Goal: Check status: Check status

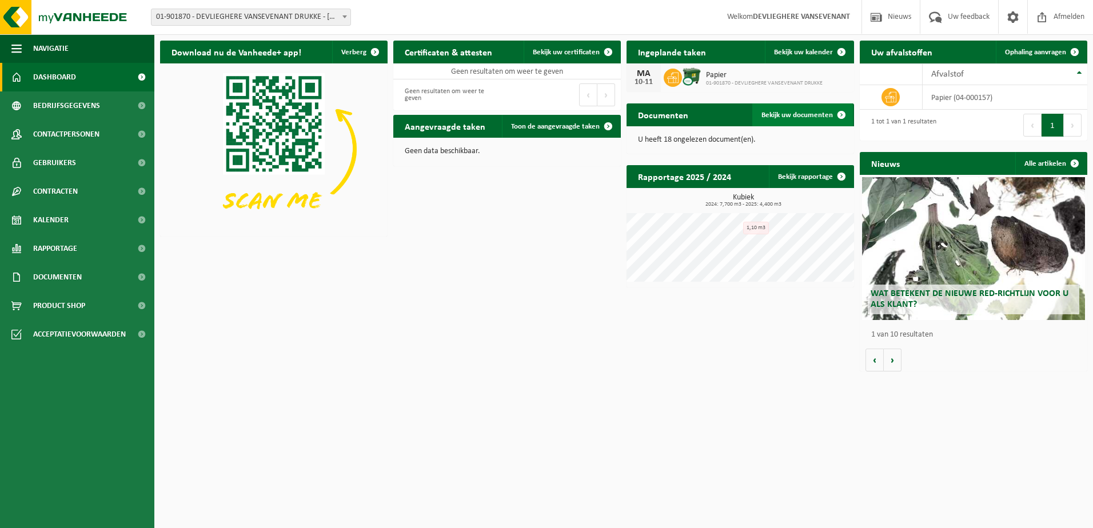
click at [785, 117] on span "Bekijk uw documenten" at bounding box center [796, 114] width 71 height 7
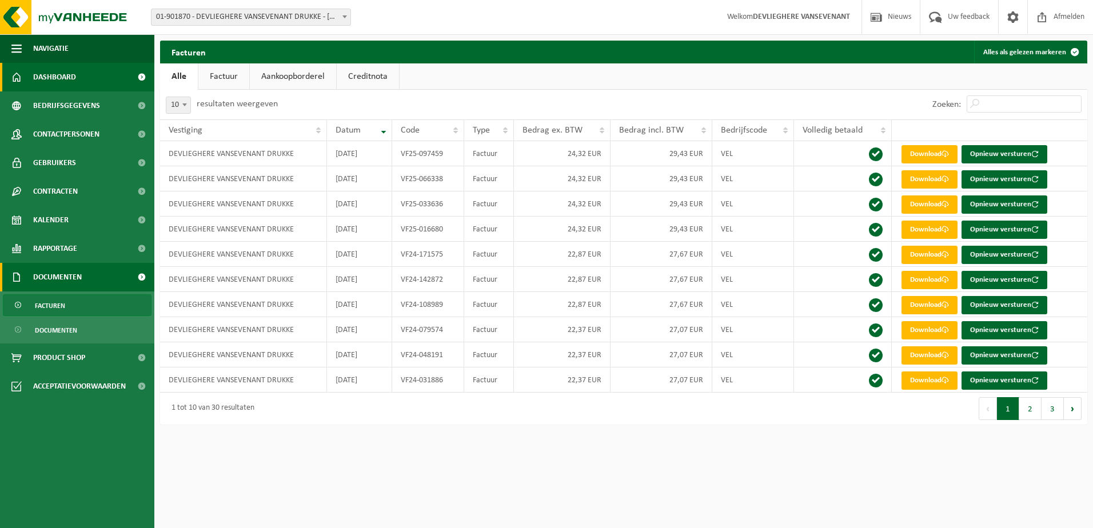
click at [67, 77] on span "Dashboard" at bounding box center [54, 77] width 43 height 29
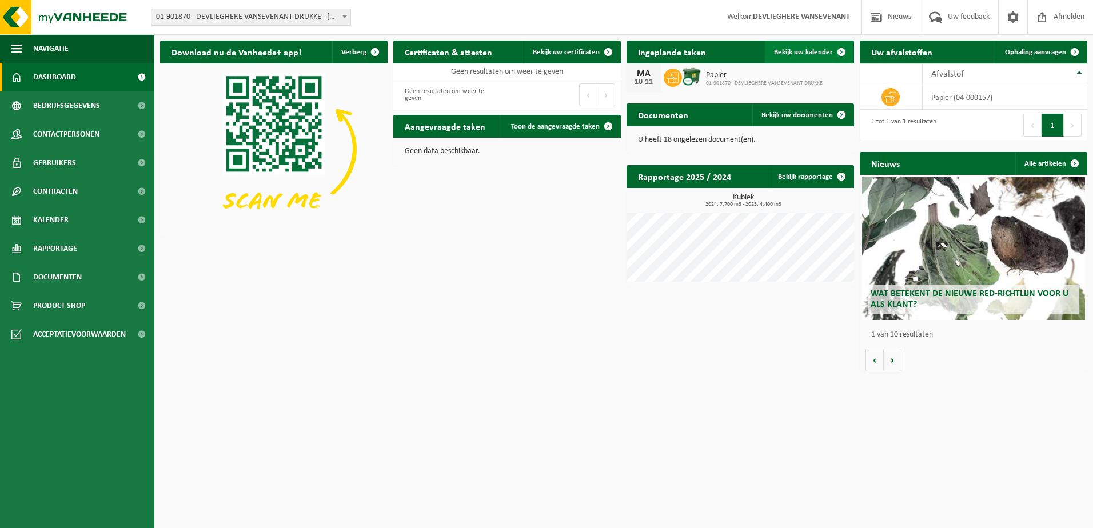
click at [805, 54] on span "Bekijk uw kalender" at bounding box center [803, 52] width 59 height 7
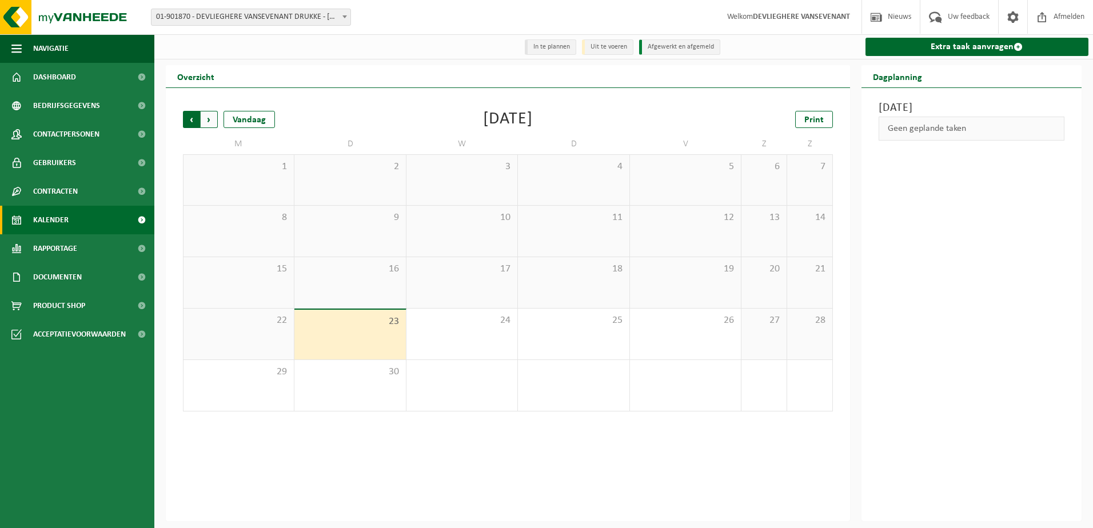
click at [210, 119] on span "Volgende" at bounding box center [209, 119] width 17 height 17
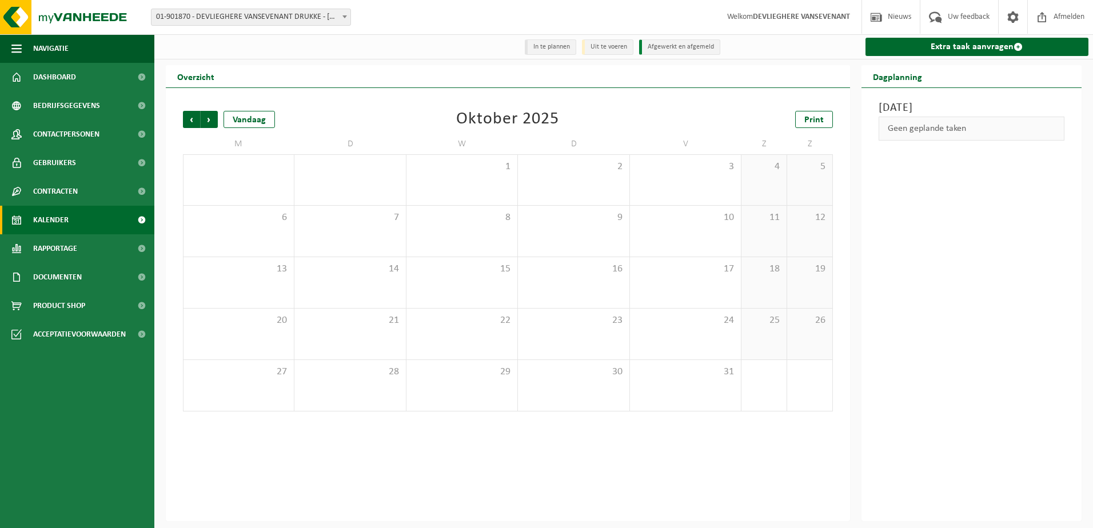
click at [210, 119] on span "Volgende" at bounding box center [209, 119] width 17 height 17
click at [195, 117] on span "Vorige" at bounding box center [191, 119] width 17 height 17
